Goal: Transaction & Acquisition: Book appointment/travel/reservation

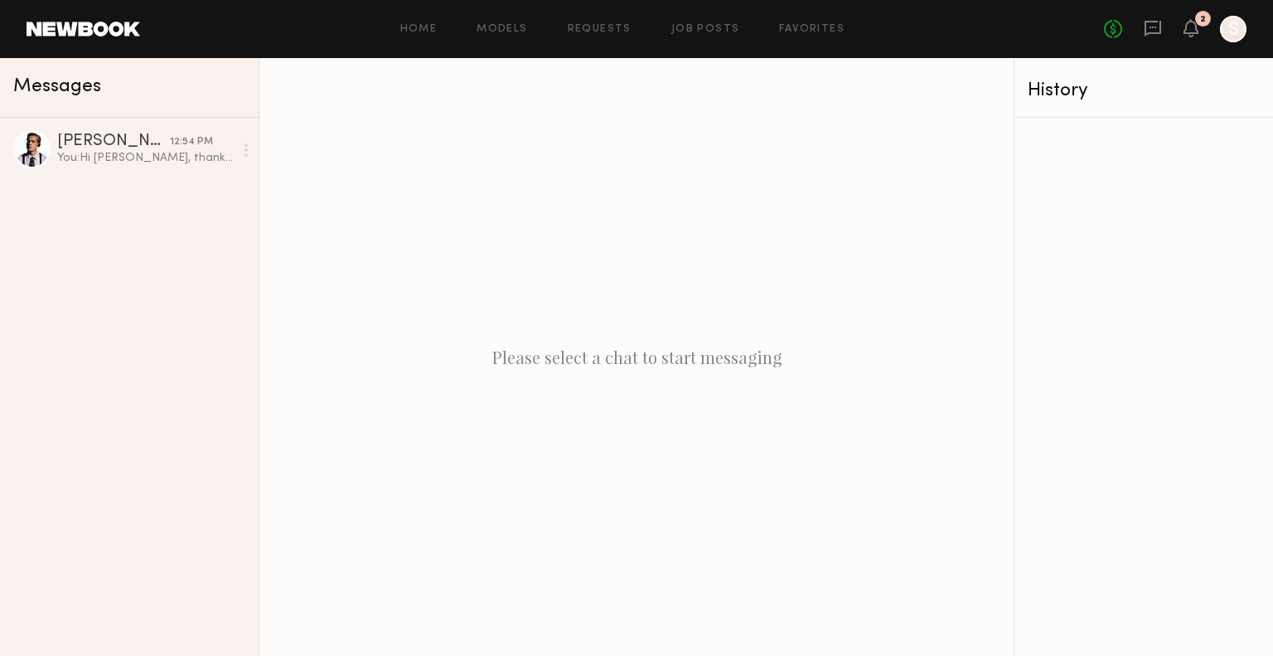
click at [694, 40] on div "Home Models Requests Job Posts Favorites Sign Out No fees up to $5,000 2 S" at bounding box center [693, 29] width 1107 height 27
click at [1197, 32] on icon at bounding box center [1191, 28] width 13 height 12
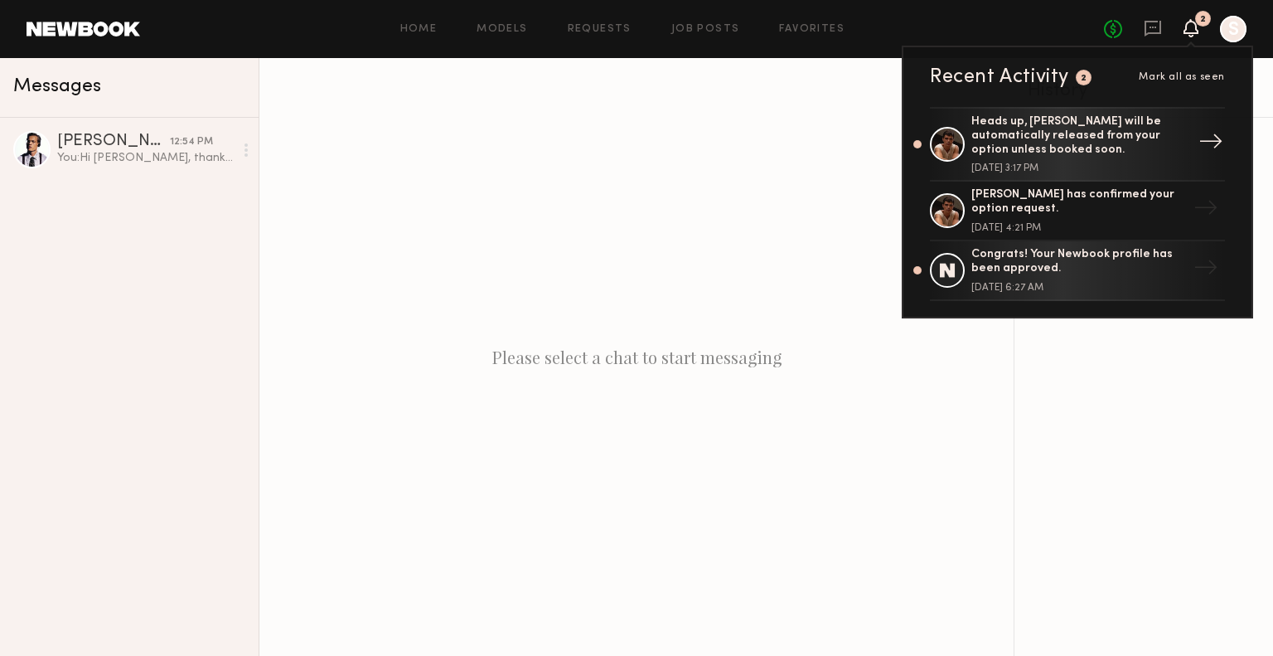
click at [1138, 156] on div "Heads up, Sterling R. will be automatically released from your option unless bo…" at bounding box center [1080, 144] width 216 height 58
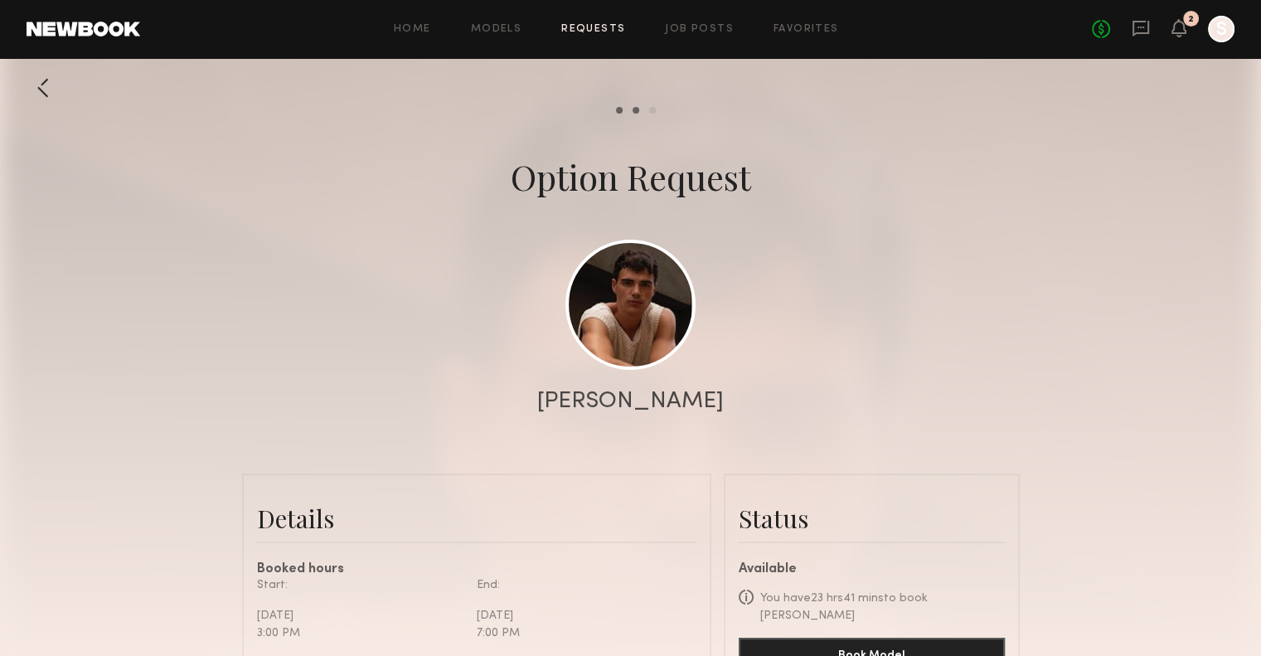
scroll to position [76, 0]
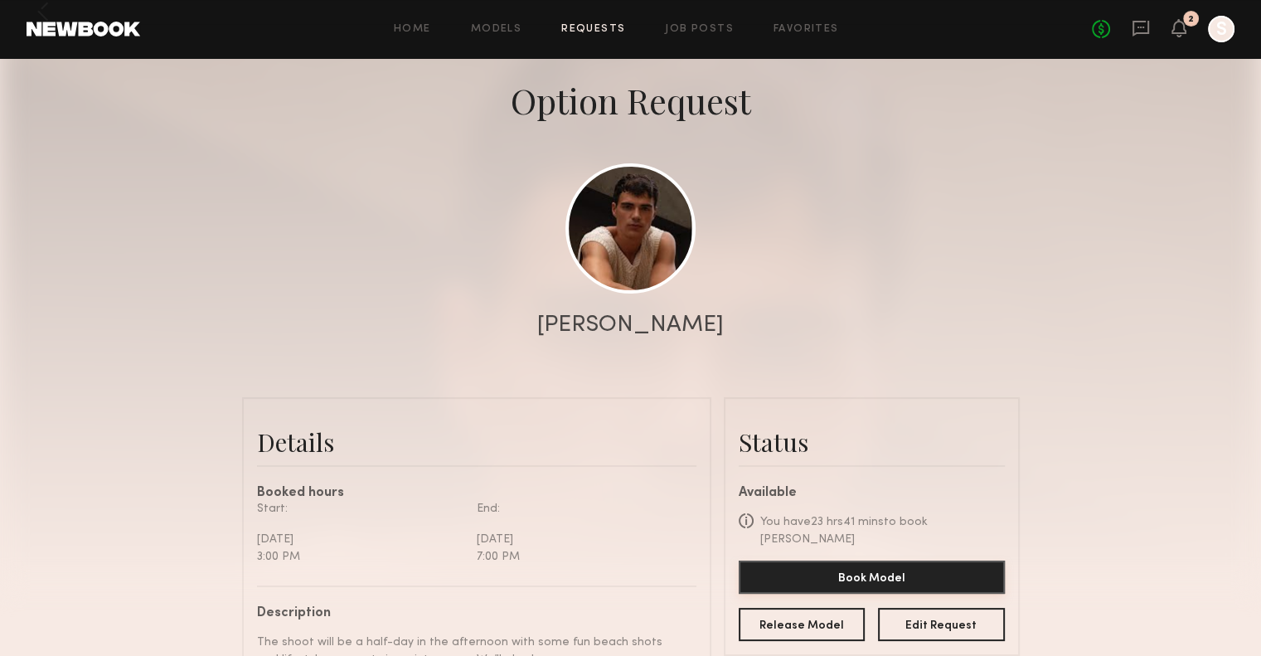
click at [876, 564] on button "Book Model" at bounding box center [872, 576] width 266 height 33
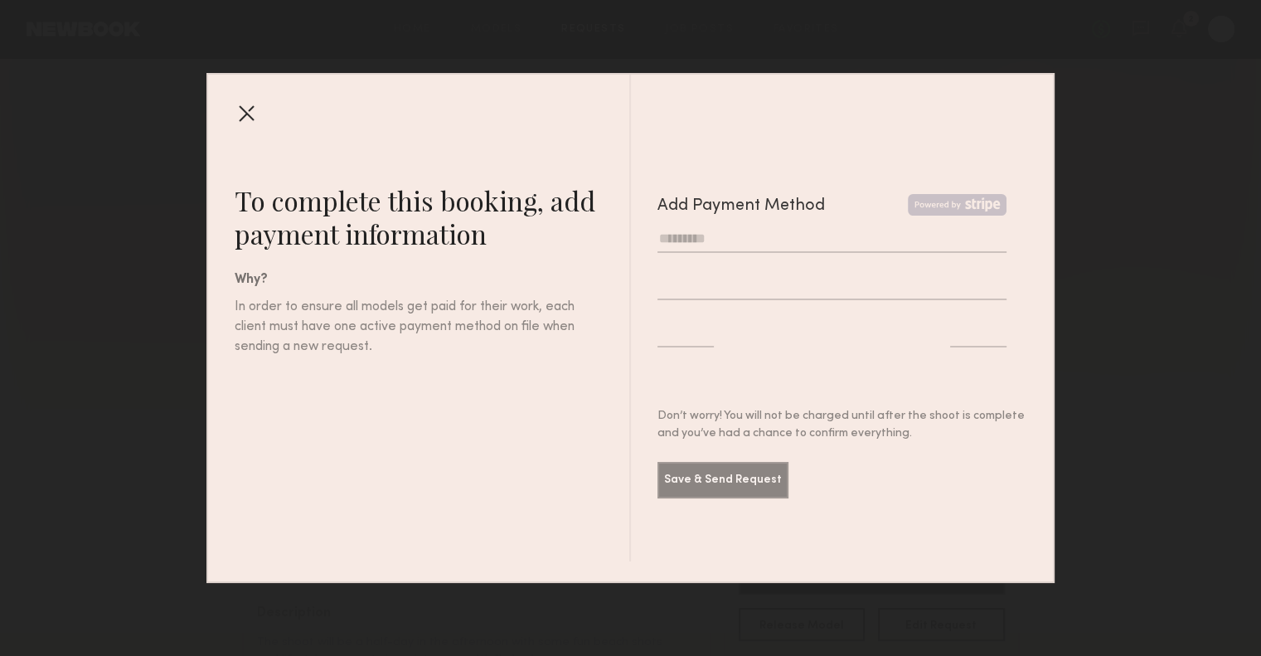
click at [691, 232] on input "text" at bounding box center [832, 239] width 350 height 27
click at [248, 109] on div at bounding box center [246, 112] width 27 height 27
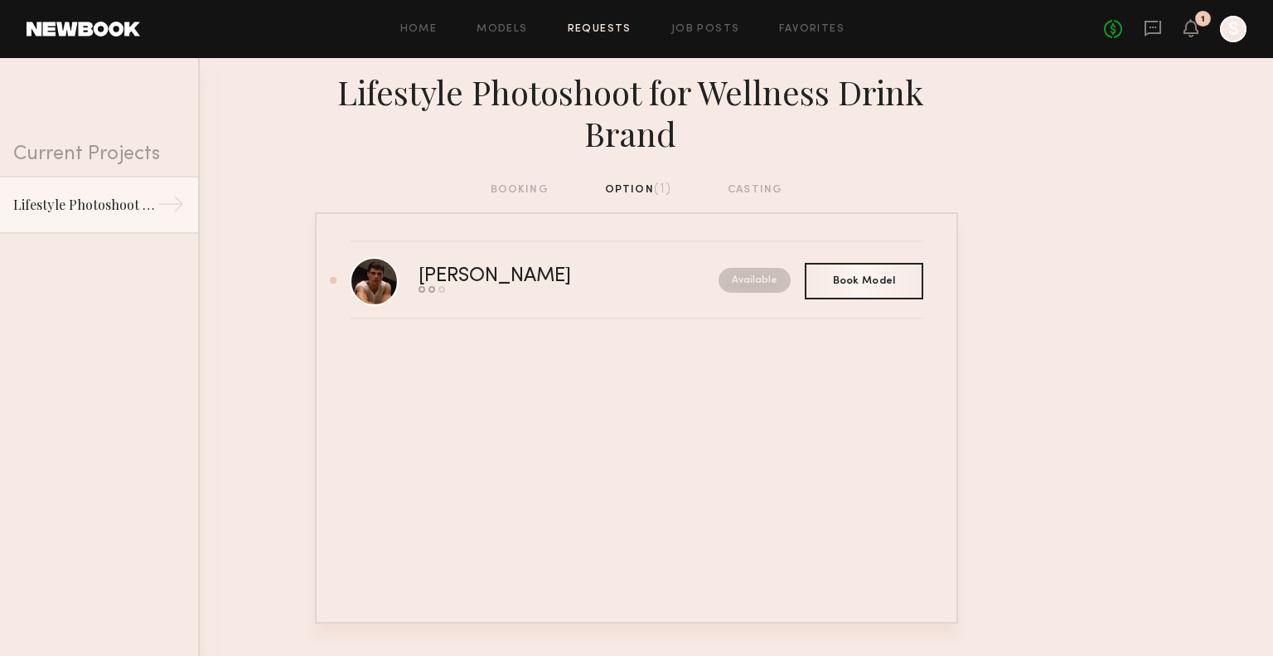
click at [538, 192] on div "booking option (1) casting" at bounding box center [637, 190] width 293 height 18
click at [429, 36] on div "Home Models Requests Job Posts Favorites Sign Out No fees up to $5,000 1 S" at bounding box center [693, 29] width 1107 height 27
click at [422, 33] on link "Home" at bounding box center [418, 29] width 37 height 11
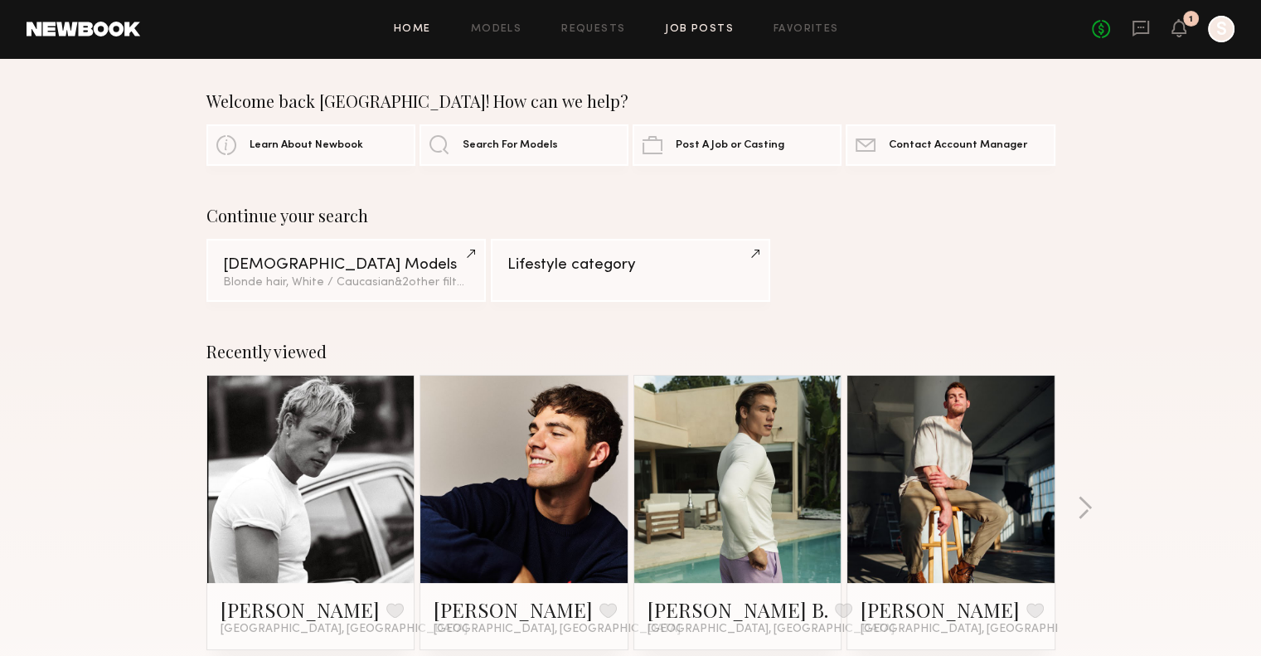
click at [699, 32] on link "Job Posts" at bounding box center [699, 29] width 69 height 11
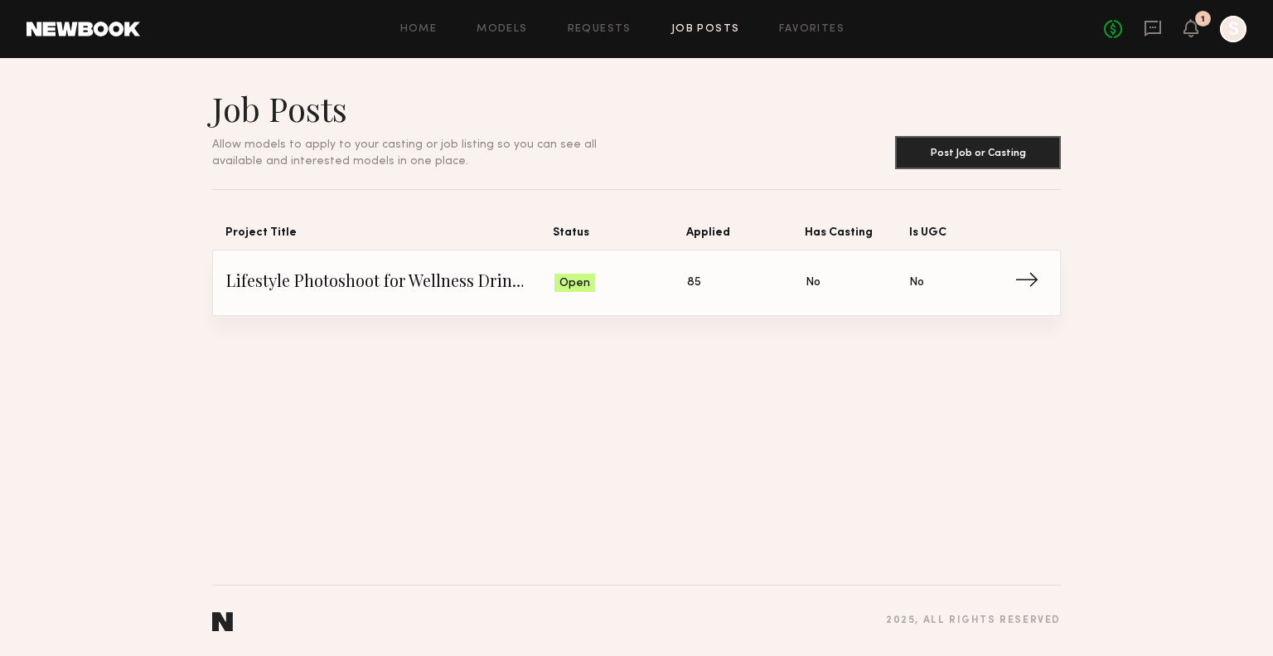
click at [611, 307] on link "Lifestyle Photoshoot for Wellness Drink Brand Status: Open Applied: 85 Has Cast…" at bounding box center [636, 282] width 821 height 65
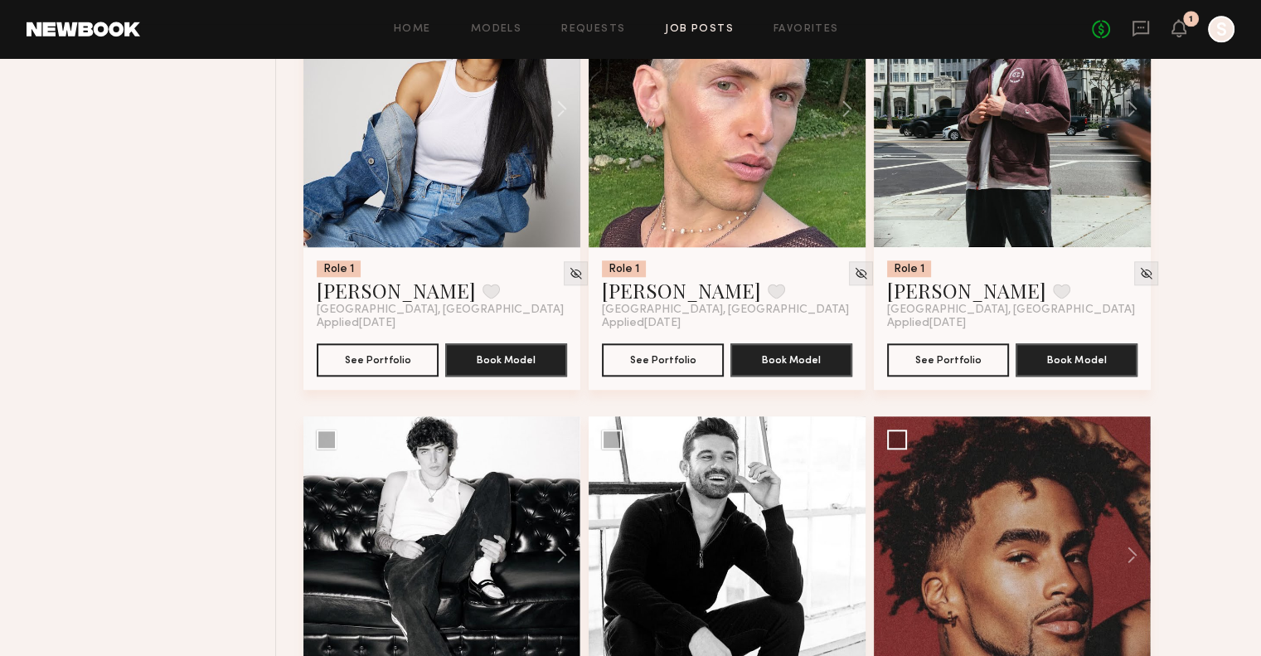
scroll to position [1953, 0]
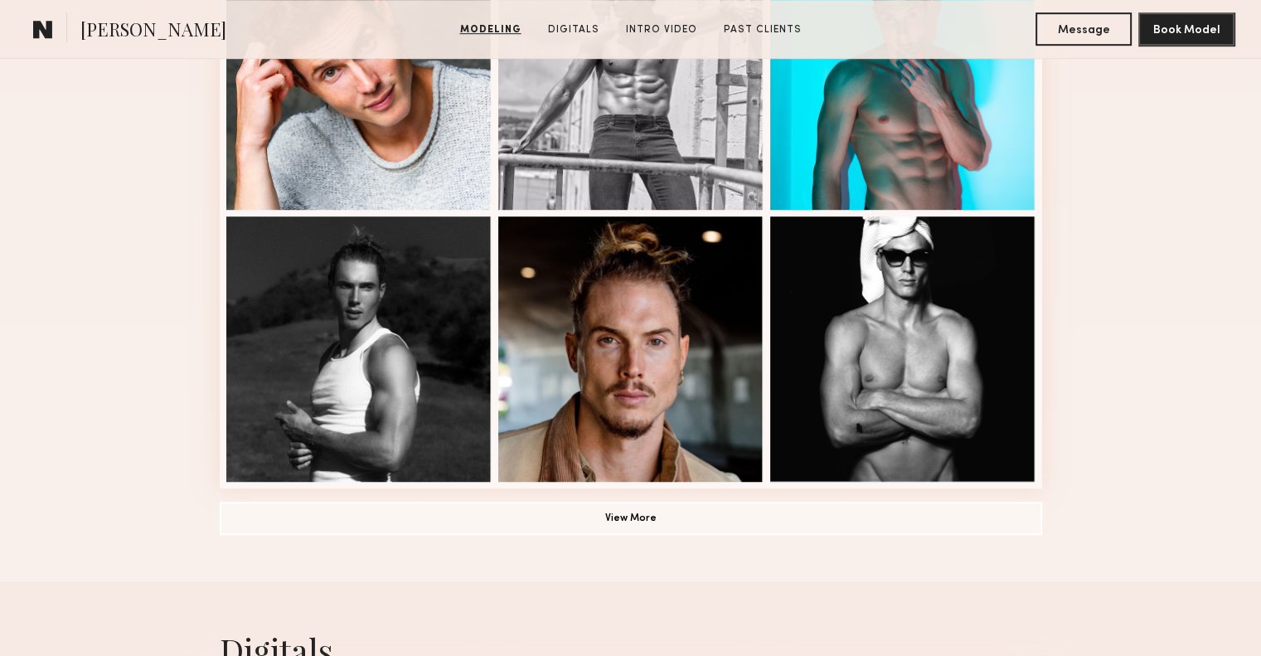
scroll to position [1088, 0]
